Goal: Use online tool/utility: Utilize a website feature to perform a specific function

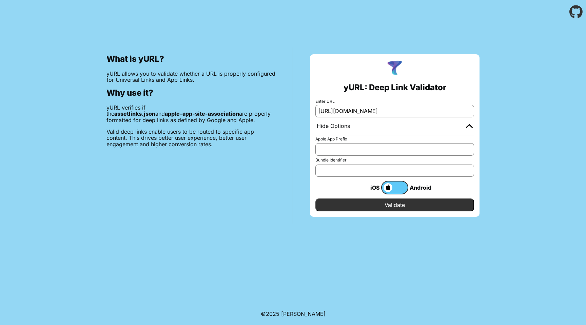
click at [458, 120] on div "Hide Options" at bounding box center [395, 126] width 159 height 18
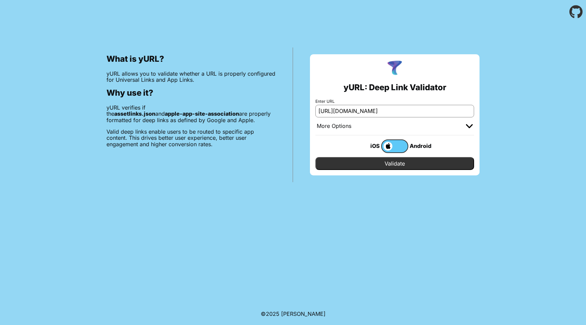
click at [399, 159] on input "Validate" at bounding box center [395, 163] width 159 height 13
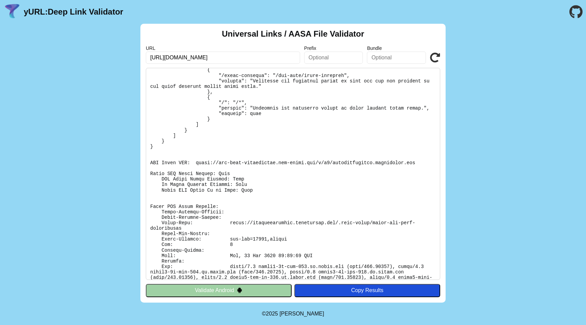
scroll to position [452, 0]
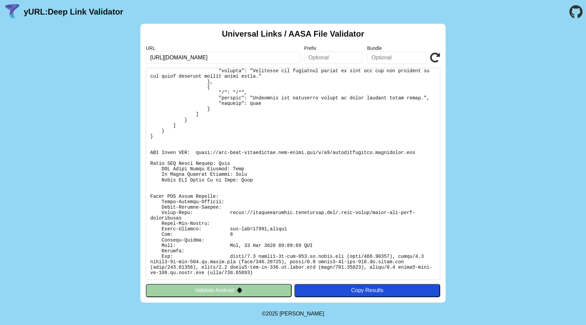
click at [254, 290] on button "Validate Android" at bounding box center [219, 290] width 146 height 13
click at [317, 55] on input "text" at bounding box center [333, 58] width 59 height 12
type input "app-link"
click at [435, 53] on icon at bounding box center [435, 58] width 10 height 10
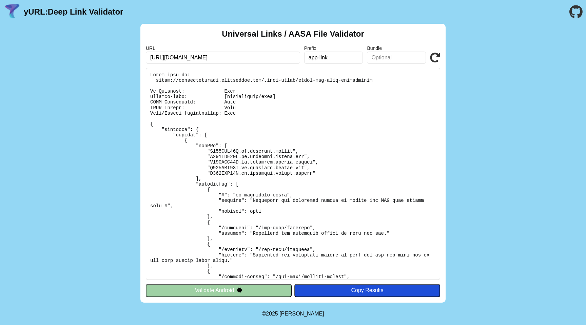
click at [354, 52] on input "app-link" at bounding box center [333, 58] width 59 height 12
click at [431, 59] on icon at bounding box center [435, 58] width 10 height 10
click at [182, 49] on label "URL" at bounding box center [223, 47] width 154 height 5
click at [184, 58] on input "[URL][DOMAIN_NAME]" at bounding box center [223, 58] width 154 height 12
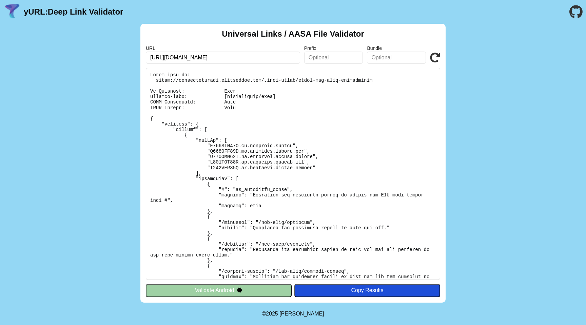
click at [333, 61] on input "text" at bounding box center [333, 58] width 59 height 12
type input "app-link"
drag, startPoint x: 210, startPoint y: 145, endPoint x: 221, endPoint y: 145, distance: 10.9
click at [221, 145] on pre at bounding box center [293, 174] width 294 height 212
click at [394, 61] on input "text" at bounding box center [396, 58] width 59 height 12
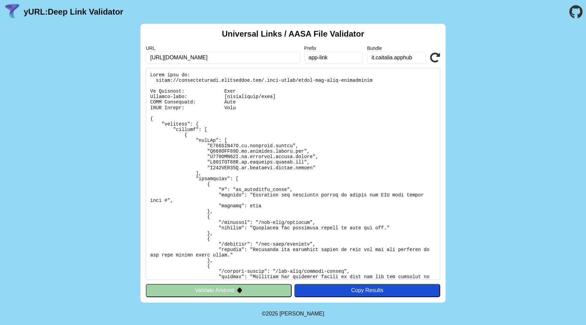
type input "it.caitalia.apphub"
click at [432, 57] on icon at bounding box center [435, 58] width 10 height 10
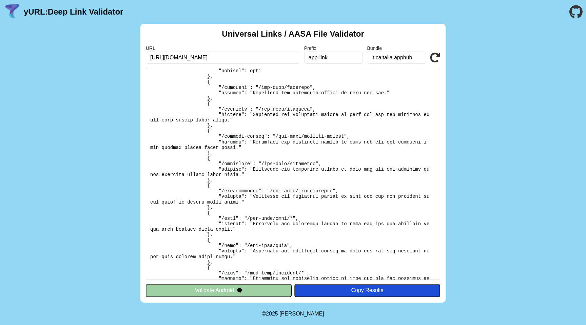
scroll to position [151, 0]
